Goal: Transaction & Acquisition: Book appointment/travel/reservation

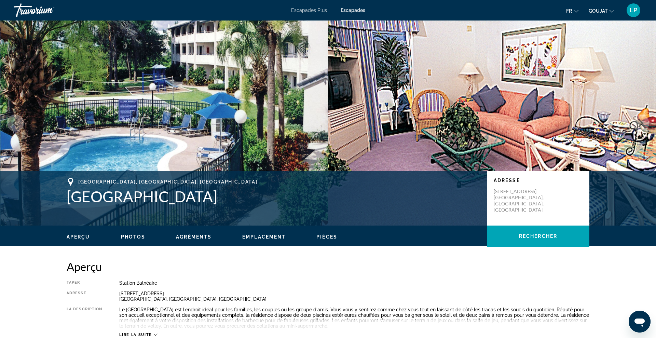
click at [125, 123] on img "Contenu principal" at bounding box center [164, 123] width 328 height 205
click at [247, 193] on h1 "[GEOGRAPHIC_DATA]" at bounding box center [274, 197] width 414 height 18
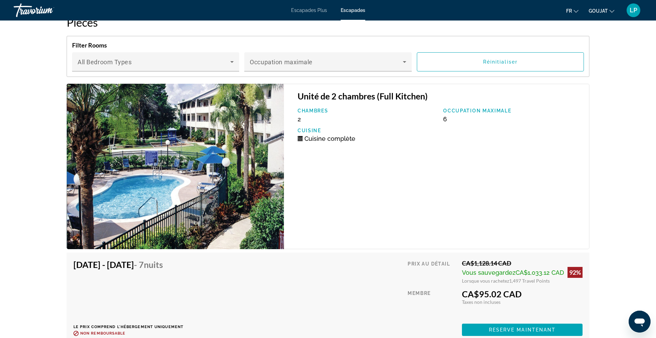
scroll to position [1125, 0]
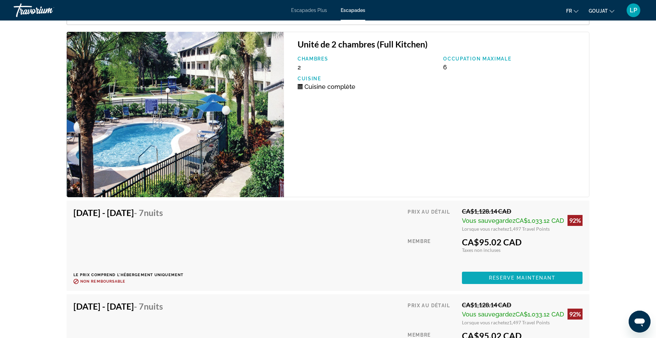
click at [466, 277] on span "Contenu principal" at bounding box center [522, 278] width 121 height 16
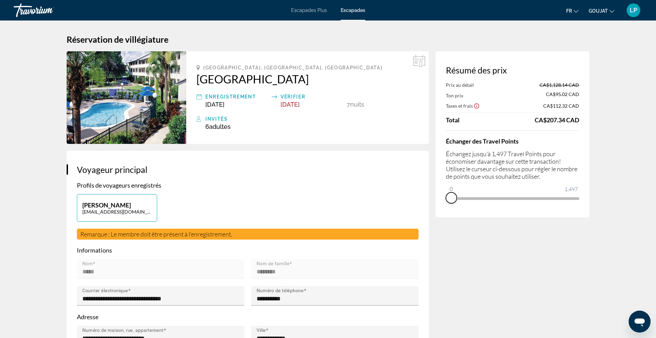
drag, startPoint x: 574, startPoint y: 203, endPoint x: 432, endPoint y: 210, distance: 142.4
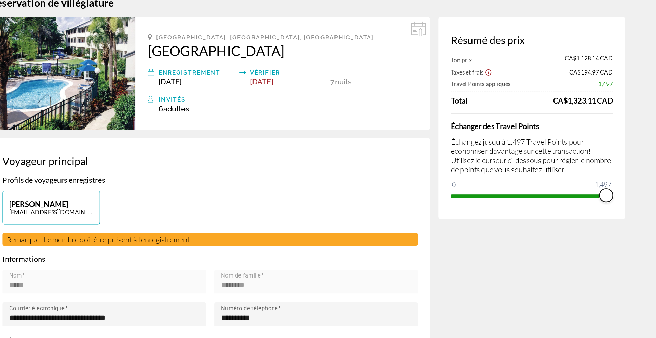
drag, startPoint x: 451, startPoint y: 187, endPoint x: 606, endPoint y: 178, distance: 154.8
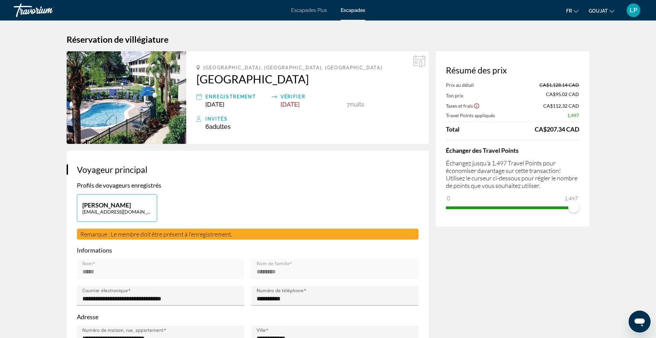
click at [220, 66] on span "[GEOGRAPHIC_DATA], [GEOGRAPHIC_DATA], [GEOGRAPHIC_DATA]" at bounding box center [292, 67] width 179 height 5
copy span "[GEOGRAPHIC_DATA], [GEOGRAPHIC_DATA], [GEOGRAPHIC_DATA]"
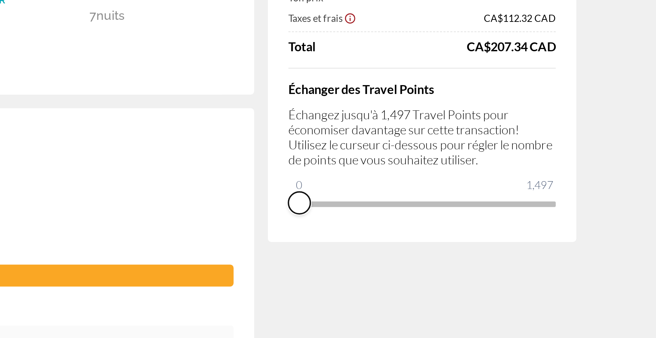
drag, startPoint x: 576, startPoint y: 208, endPoint x: 444, endPoint y: 211, distance: 132.3
click at [444, 211] on div "Résumé des prix Prix au détail CA$1,128.14 CAD Ton prix CA$95.02 CAD Taxes et f…" at bounding box center [513, 134] width 154 height 166
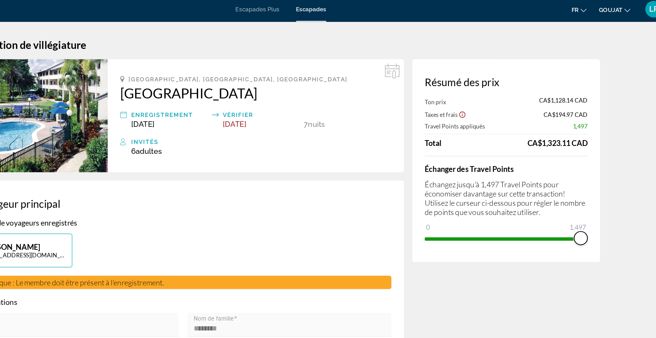
drag, startPoint x: 450, startPoint y: 191, endPoint x: 586, endPoint y: 199, distance: 136.0
click at [586, 199] on div "Résumé des prix Ton prix CA$1,128.14 CAD Taxes et frais CA$194.97 CAD Travel Po…" at bounding box center [513, 134] width 154 height 166
